Goal: Transaction & Acquisition: Purchase product/service

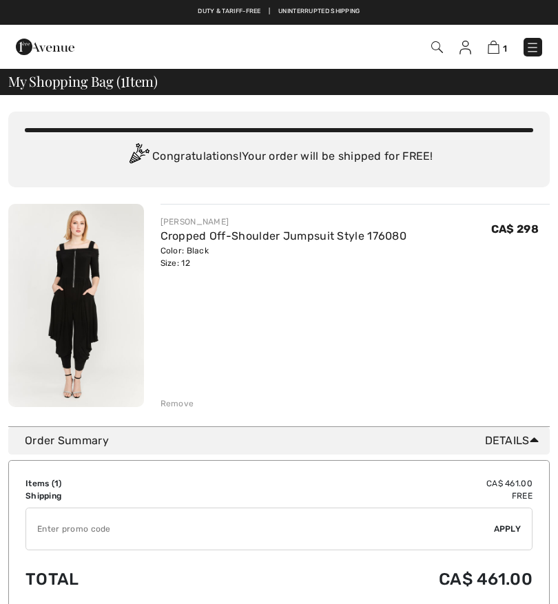
click at [503, 45] on span "1" at bounding box center [505, 48] width 4 height 10
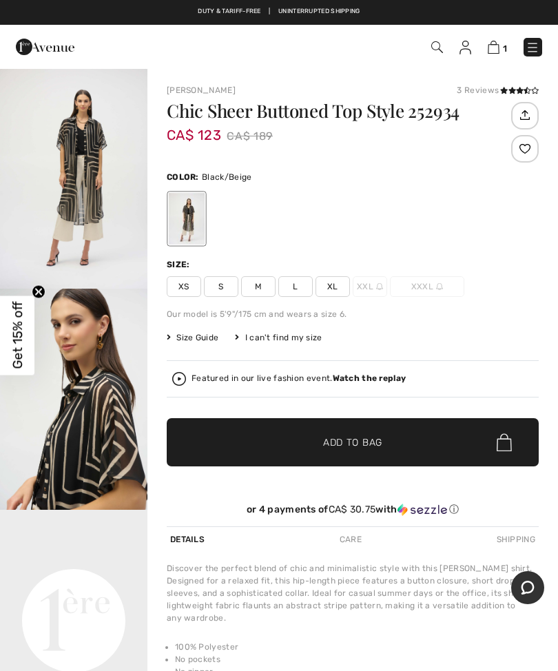
click at [300, 281] on span "L" at bounding box center [295, 286] width 34 height 21
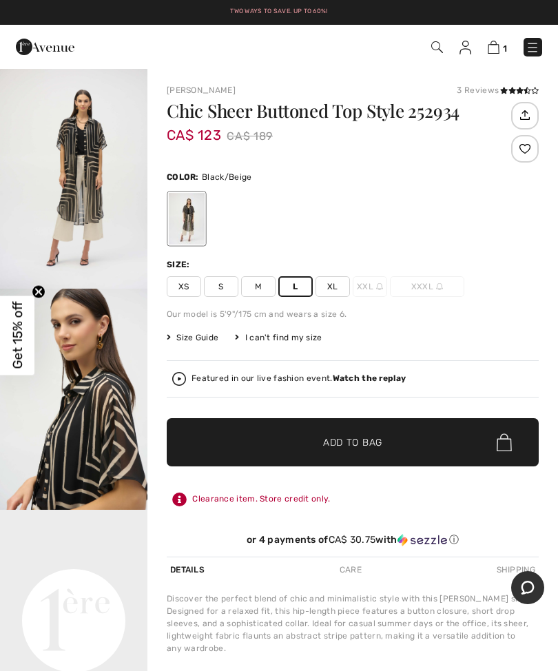
click at [371, 444] on span "Add to Bag" at bounding box center [352, 442] width 59 height 14
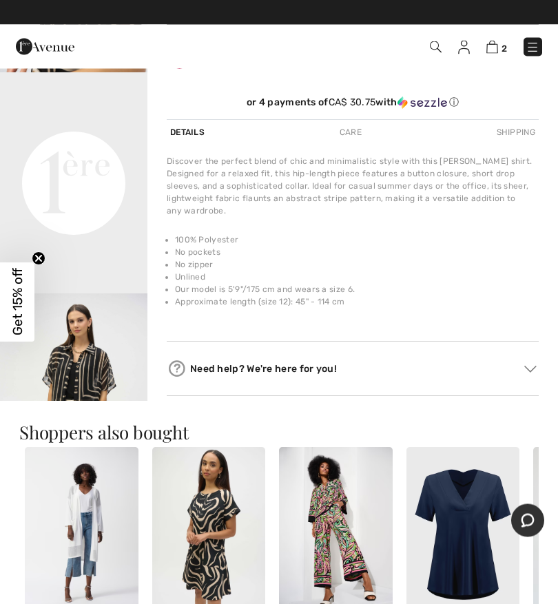
scroll to position [437, 0]
